Goal: Task Accomplishment & Management: Complete application form

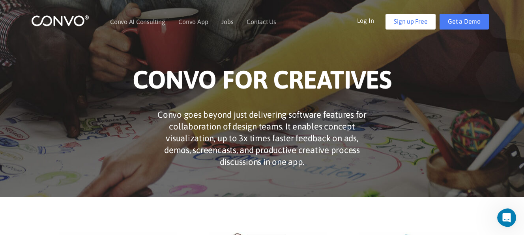
click at [417, 24] on link "Sign up Free" at bounding box center [410, 22] width 50 height 16
click at [372, 19] on link "Log In" at bounding box center [371, 20] width 29 height 13
click at [369, 21] on link "Log In" at bounding box center [371, 20] width 29 height 13
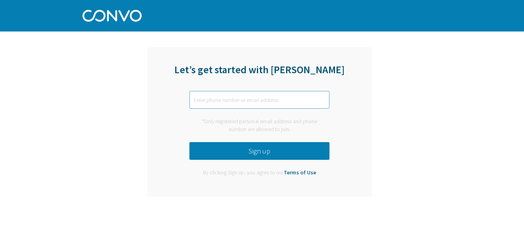
click at [219, 99] on input "text" at bounding box center [259, 100] width 140 height 18
type input "patrice@lumifiaesthetics.com"
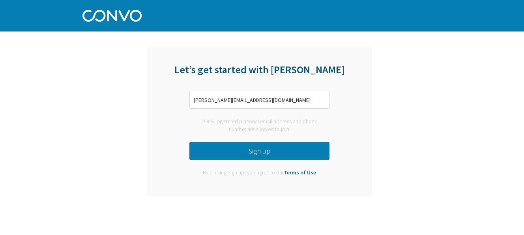
click at [261, 152] on button "Sign up" at bounding box center [259, 151] width 140 height 18
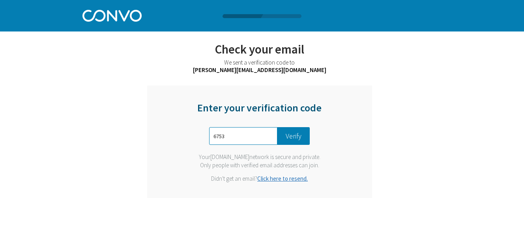
type input "6753"
click at [293, 136] on button "Verify" at bounding box center [293, 136] width 32 height 18
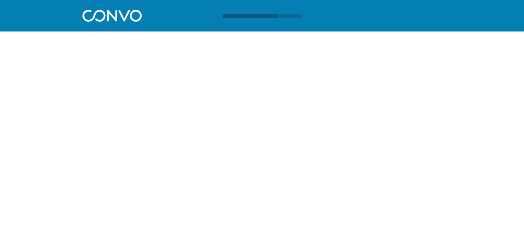
scroll to position [0, 0]
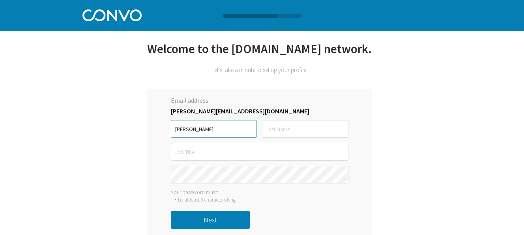
type input "Patrice"
type input "Wallesen"
type input "A"
type input "Esthetician"
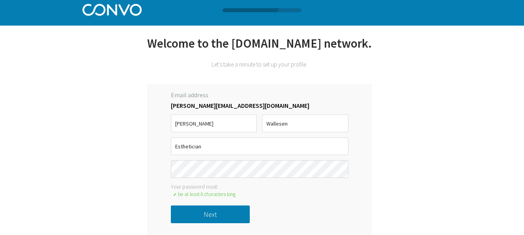
scroll to position [21, 0]
click at [216, 218] on button "Next" at bounding box center [210, 215] width 79 height 18
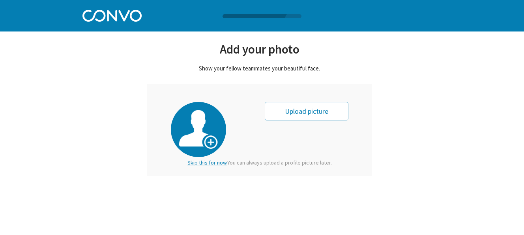
click at [308, 113] on div "Upload picture" at bounding box center [307, 111] width 84 height 19
click at [294, 113] on div "Upload picture" at bounding box center [307, 111] width 84 height 19
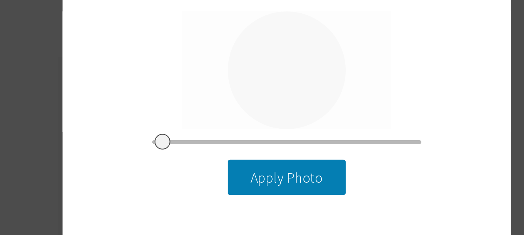
type input "0"
drag, startPoint x: 80, startPoint y: 72, endPoint x: 66, endPoint y: 63, distance: 16.8
click at [149, 63] on div "Retake Apply Photo" at bounding box center [261, 108] width 225 height 94
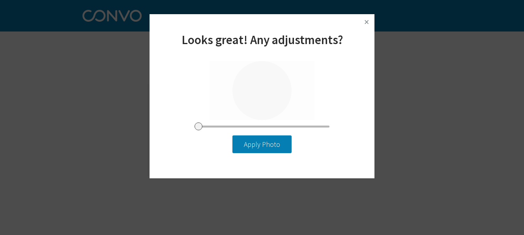
click at [367, 21] on img at bounding box center [366, 22] width 12 height 12
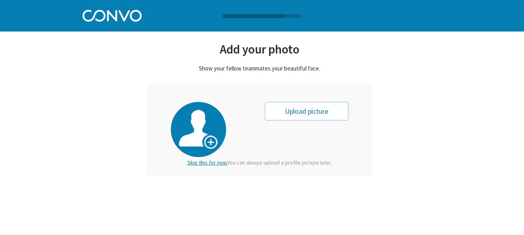
click at [310, 110] on div "Upload picture" at bounding box center [307, 111] width 84 height 19
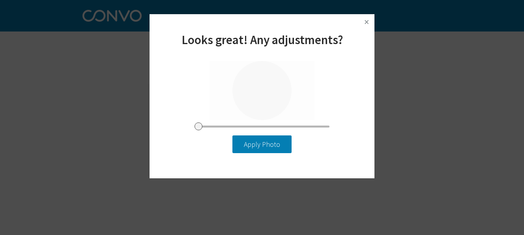
click at [262, 147] on button "Apply Photo" at bounding box center [261, 145] width 59 height 18
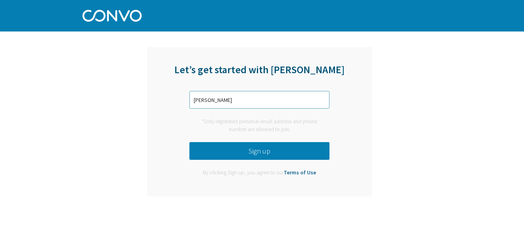
type input "[PERSON_NAME][EMAIL_ADDRESS][DOMAIN_NAME]"
click at [261, 151] on button "Sign up" at bounding box center [259, 151] width 140 height 18
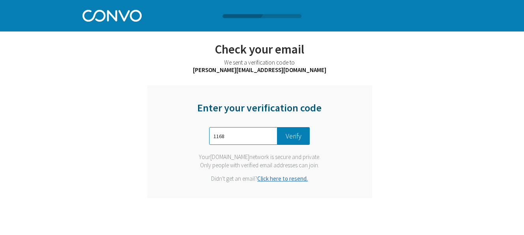
type input "1168"
click at [302, 138] on button "Verify" at bounding box center [293, 136] width 32 height 18
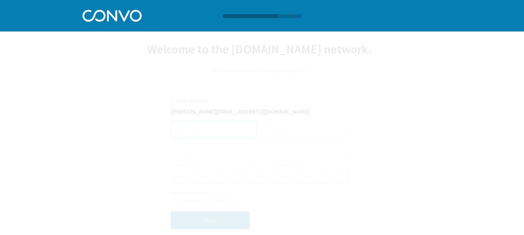
scroll to position [0, 0]
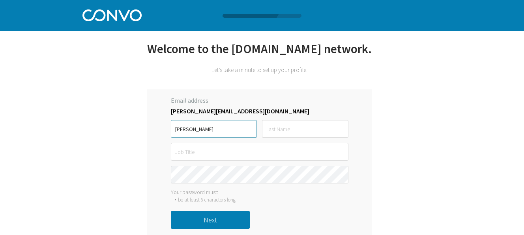
type input "Patrice"
type input "Wallesen"
type input "Esthetician"
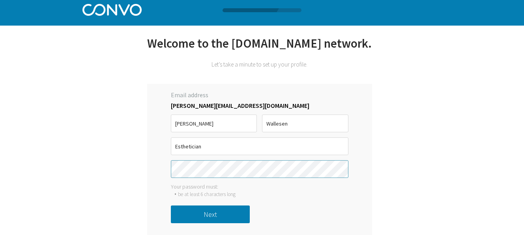
scroll to position [21, 0]
click at [212, 215] on button "Next" at bounding box center [210, 215] width 79 height 18
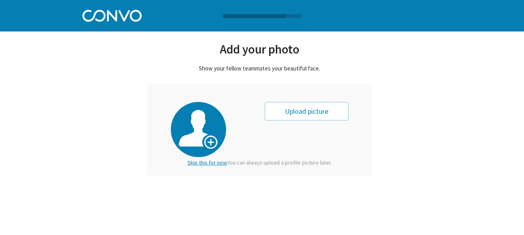
click at [308, 113] on div "Upload picture" at bounding box center [307, 111] width 84 height 19
type input "0"
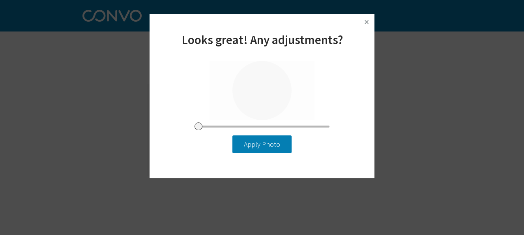
click at [272, 148] on button "Apply Photo" at bounding box center [261, 145] width 59 height 18
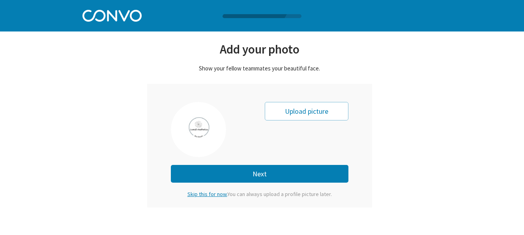
click at [258, 173] on button "Next" at bounding box center [259, 174] width 177 height 18
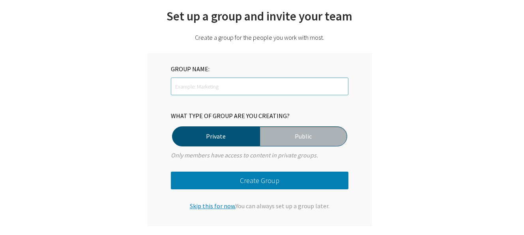
scroll to position [32, 0]
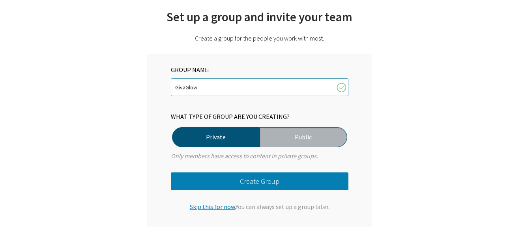
type input "GivaGlow"
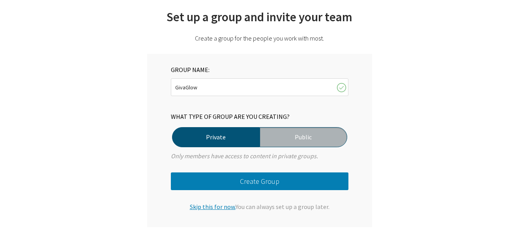
click at [243, 179] on button "Create Group" at bounding box center [259, 182] width 177 height 18
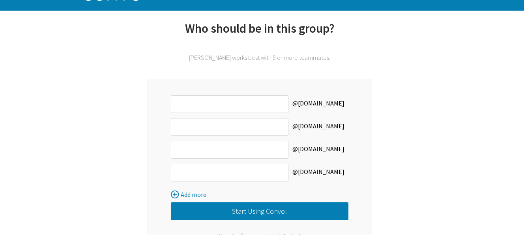
scroll to position [23, 0]
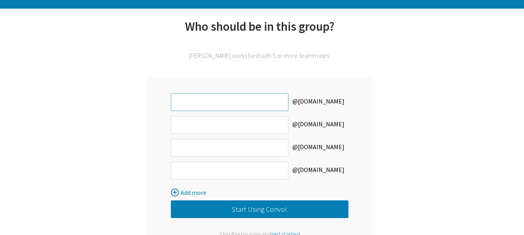
click at [200, 103] on input "text" at bounding box center [229, 102] width 117 height 18
type input "patrice"
click at [252, 209] on button "Start Using Convo!" at bounding box center [259, 210] width 177 height 18
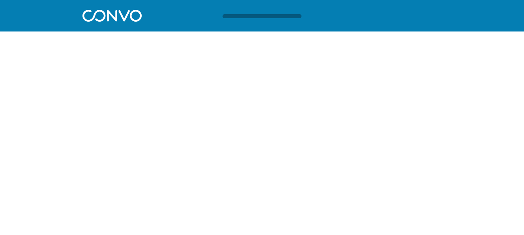
scroll to position [0, 0]
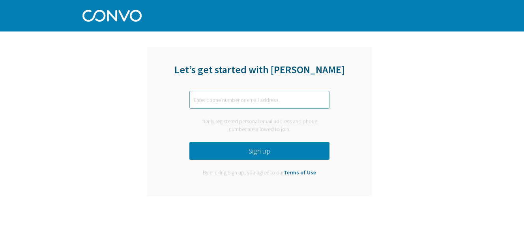
type input "patrice@lumifiaesthetics.com"
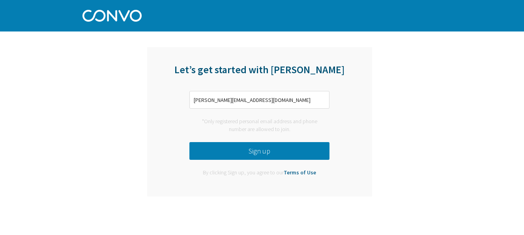
click at [254, 149] on button "Sign up" at bounding box center [259, 151] width 140 height 18
